Goal: Find specific page/section: Find specific page/section

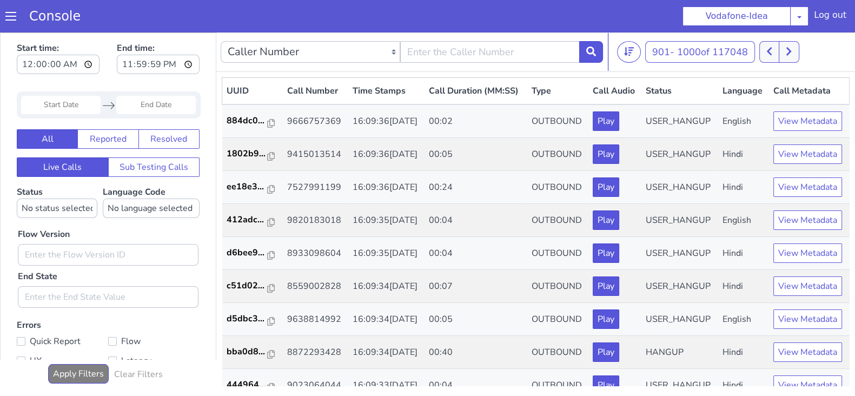
click at [789, 52] on icon at bounding box center [789, 52] width 6 height 10
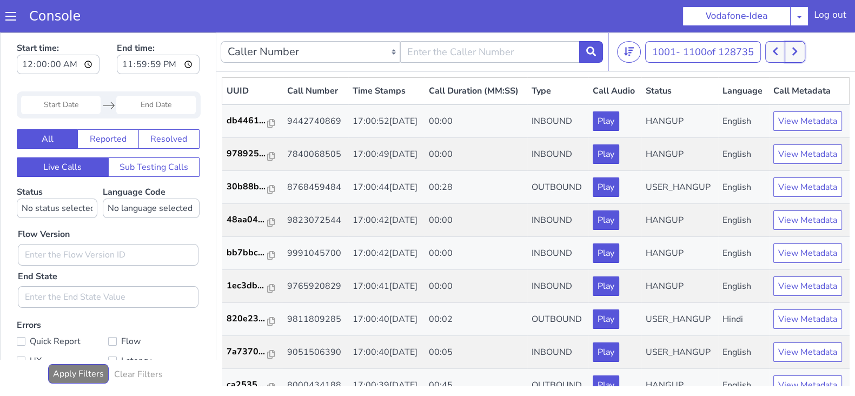
click at [790, 44] on button at bounding box center [795, 52] width 20 height 22
click at [776, 57] on button at bounding box center [775, 52] width 20 height 22
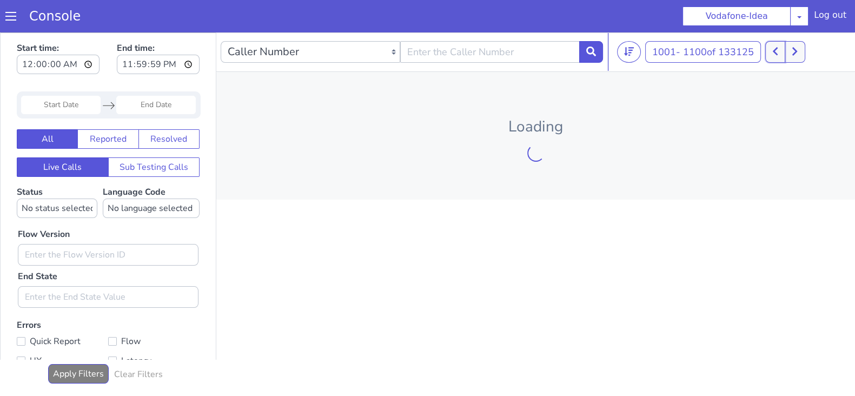
click at [776, 57] on button at bounding box center [775, 52] width 20 height 22
click at [776, 57] on button at bounding box center [769, 52] width 20 height 22
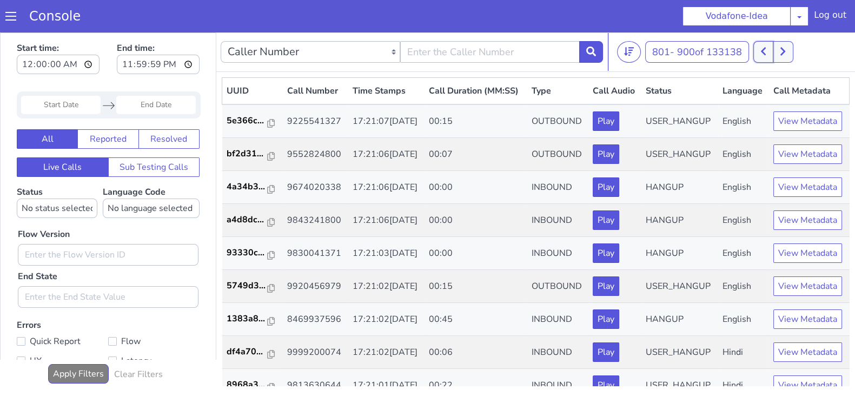
click at [774, 50] on button at bounding box center [764, 52] width 20 height 22
